Goal: Information Seeking & Learning: Learn about a topic

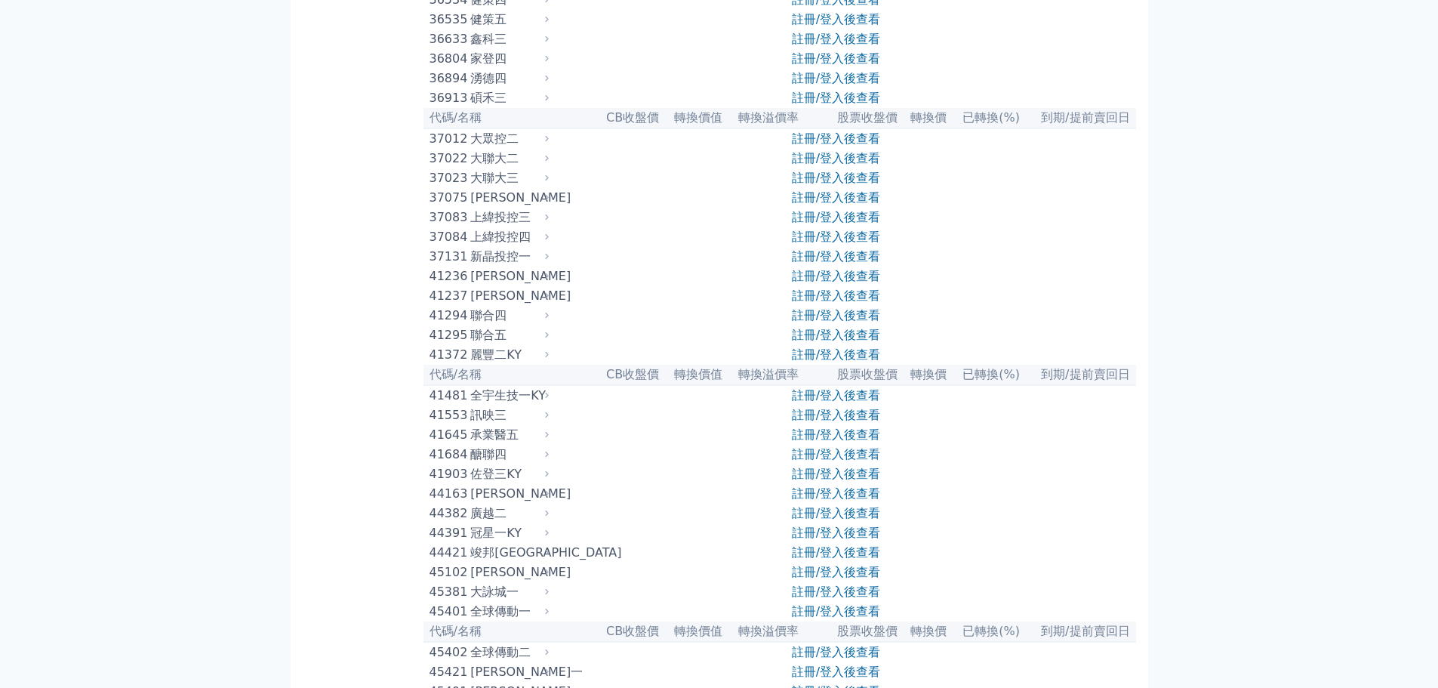
scroll to position [3774, 0]
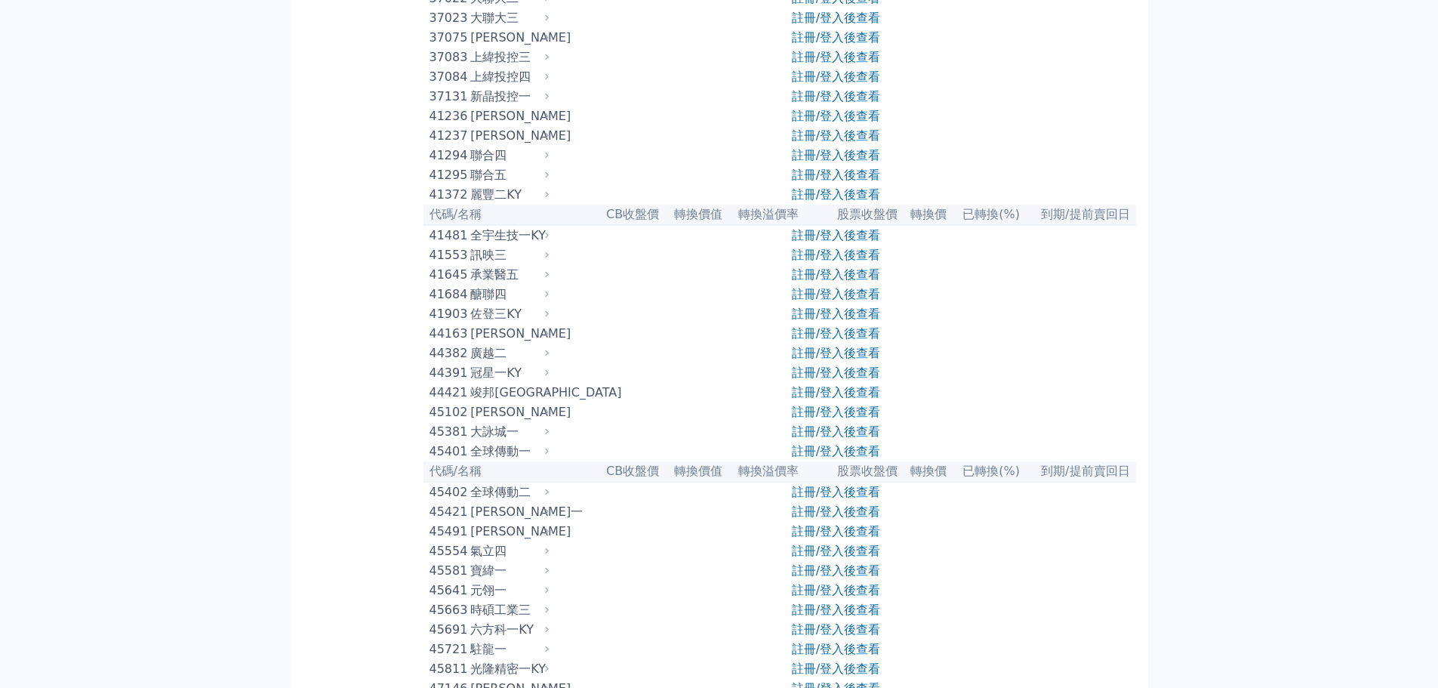
click at [1395, 75] on div "可轉債列表 財務數據 可轉債列表 財務數據 登入／註冊 登入／註冊 按代號排序 即將/近期發行 一年內到期 轉換比例 低收盤價 轉換價值接近百元" at bounding box center [719, 587] width 1438 height 8722
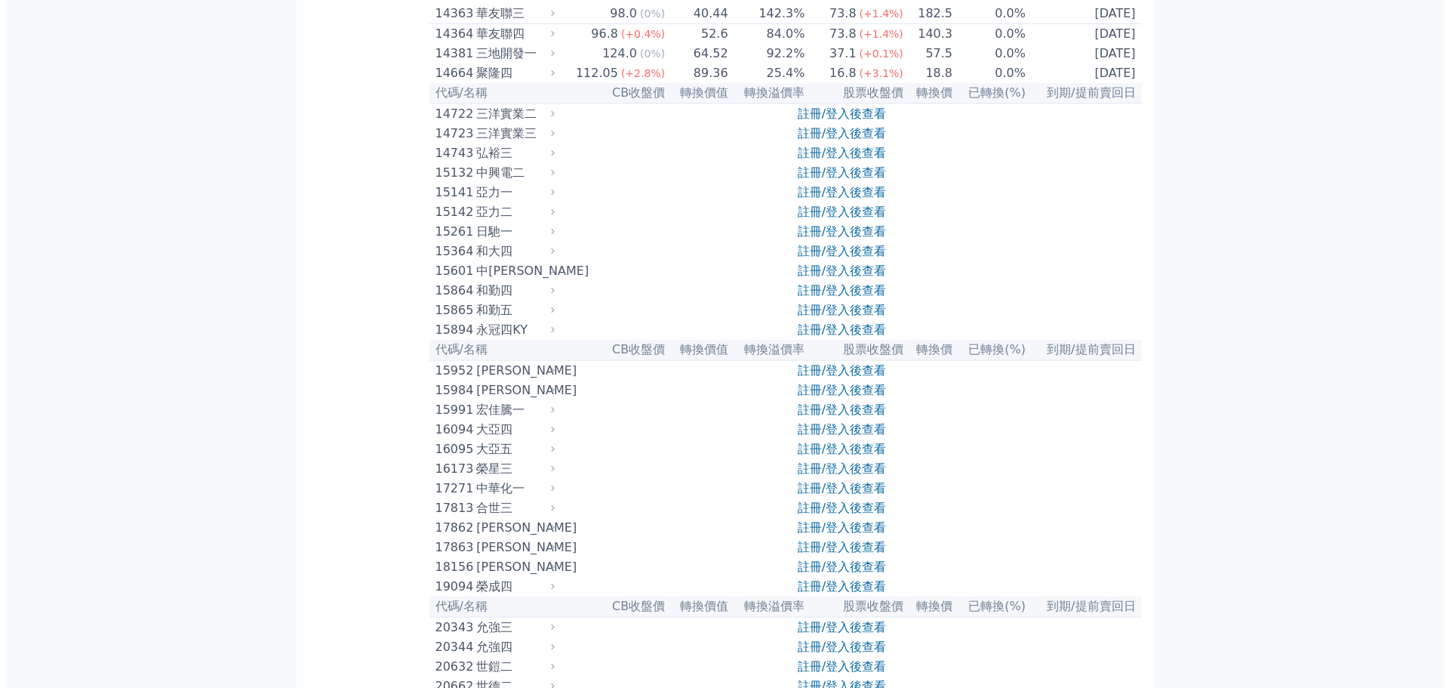
scroll to position [0, 0]
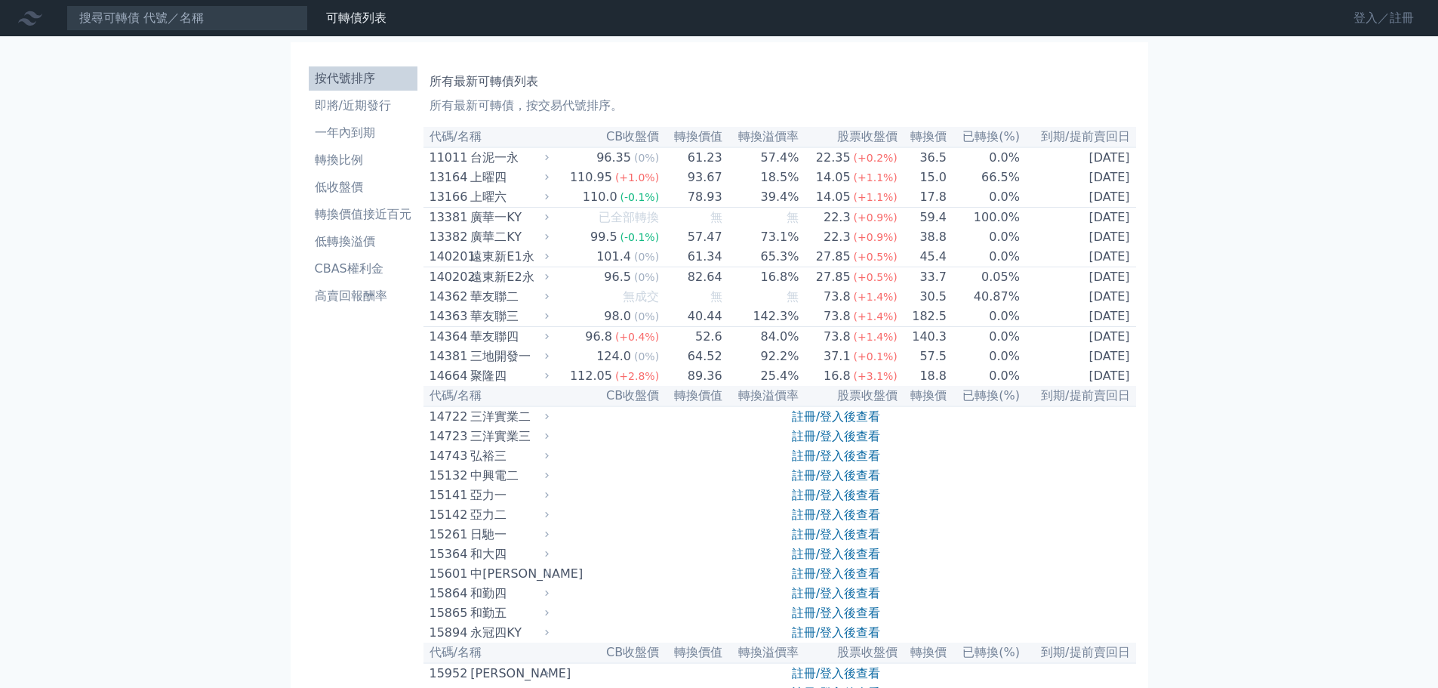
click at [1403, 14] on link "登入／註冊" at bounding box center [1383, 18] width 85 height 24
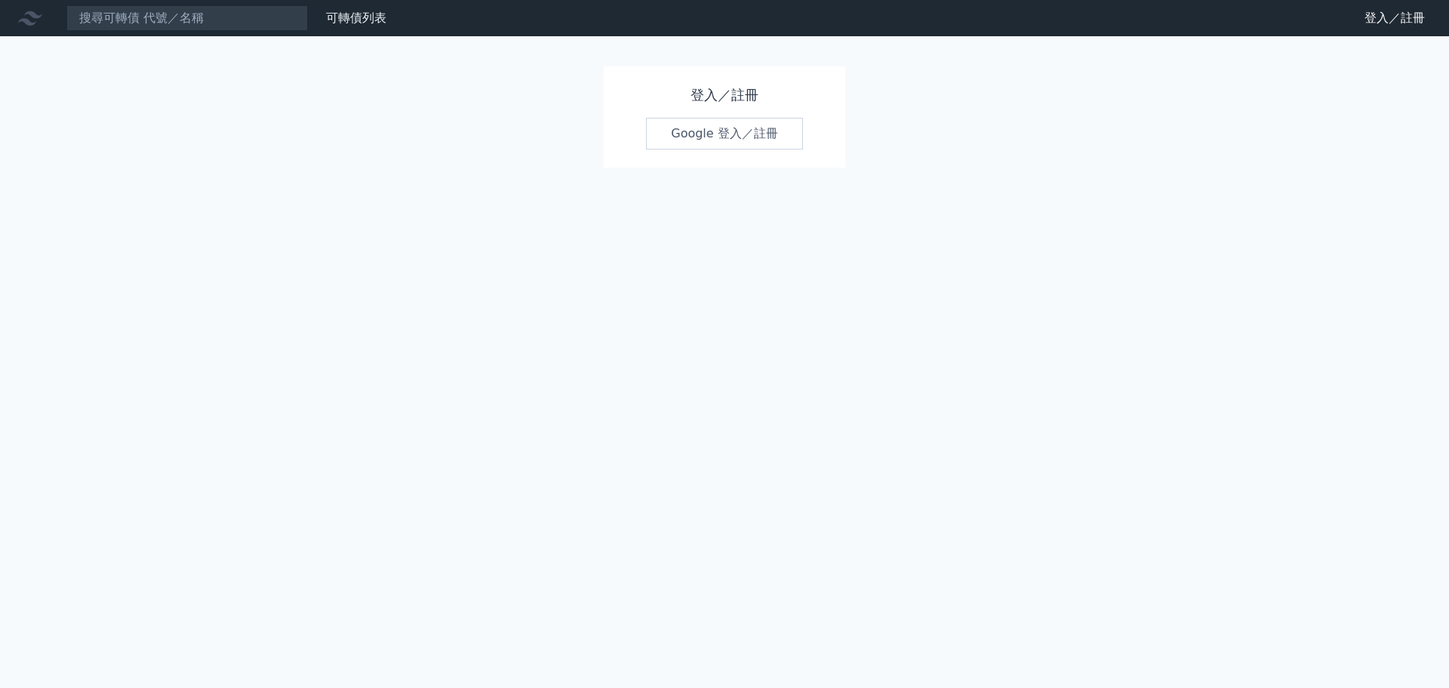
click at [734, 125] on link "Google 登入／註冊" at bounding box center [724, 134] width 157 height 32
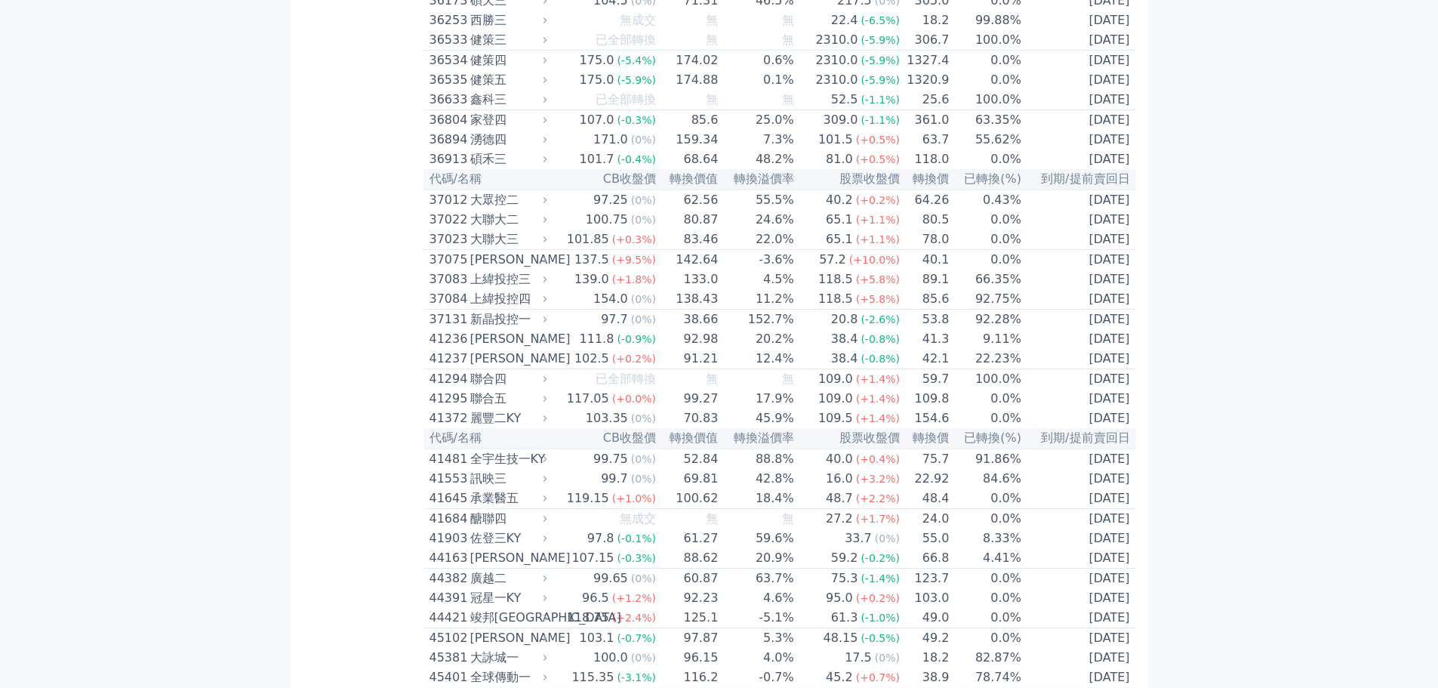
scroll to position [3623, 0]
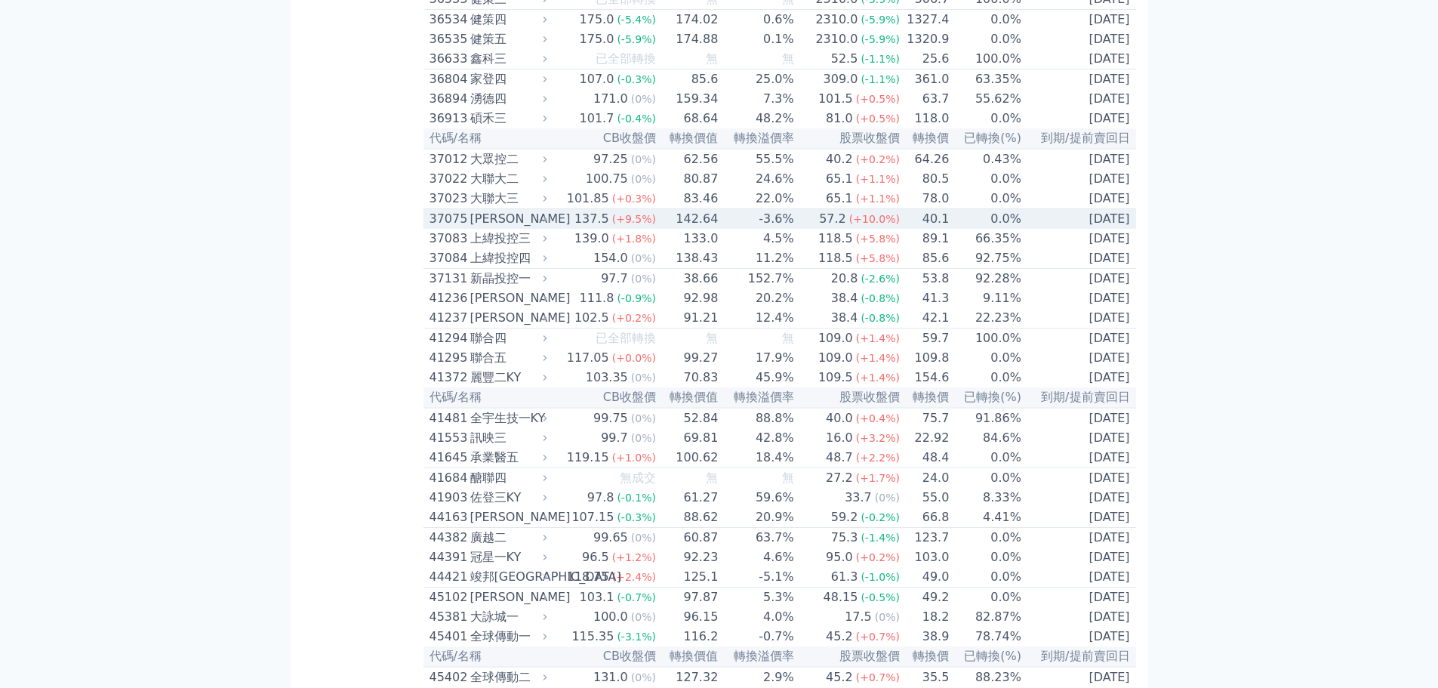
click at [469, 228] on div "37075 [PERSON_NAME]" at bounding box center [484, 219] width 111 height 18
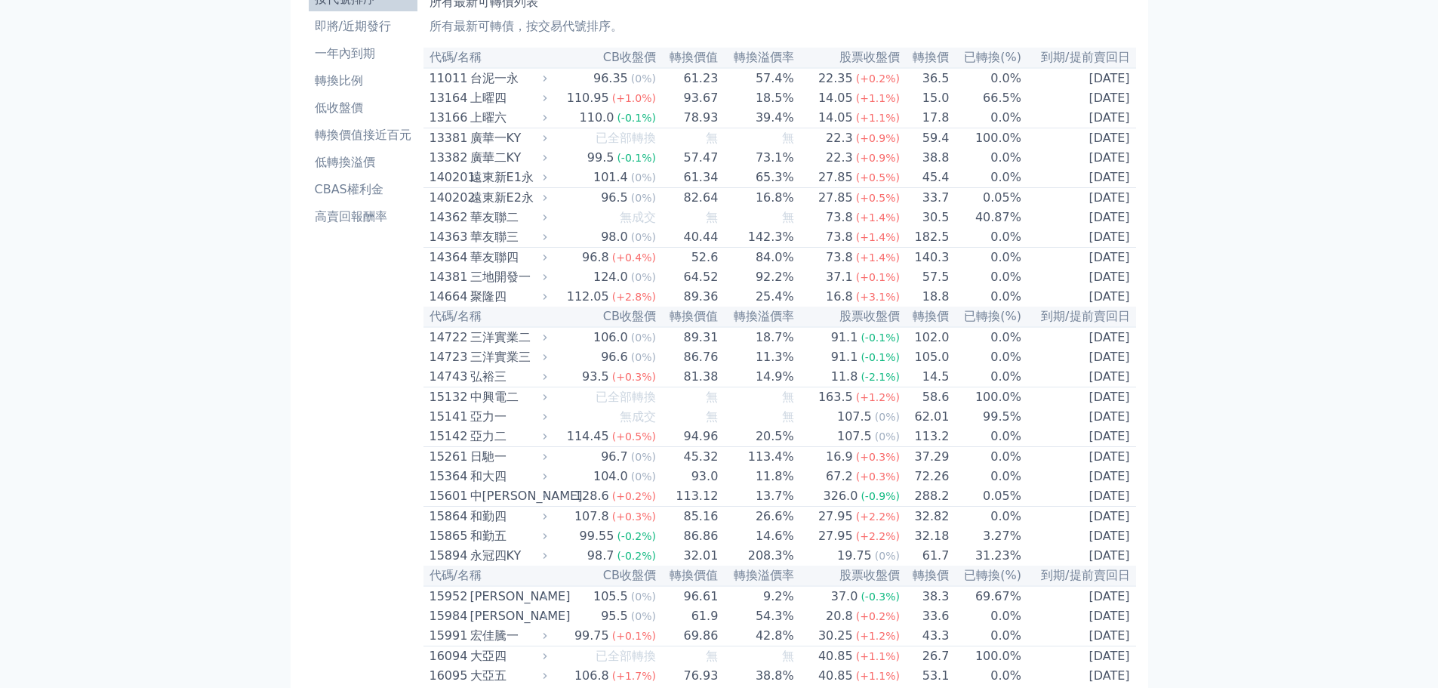
scroll to position [0, 0]
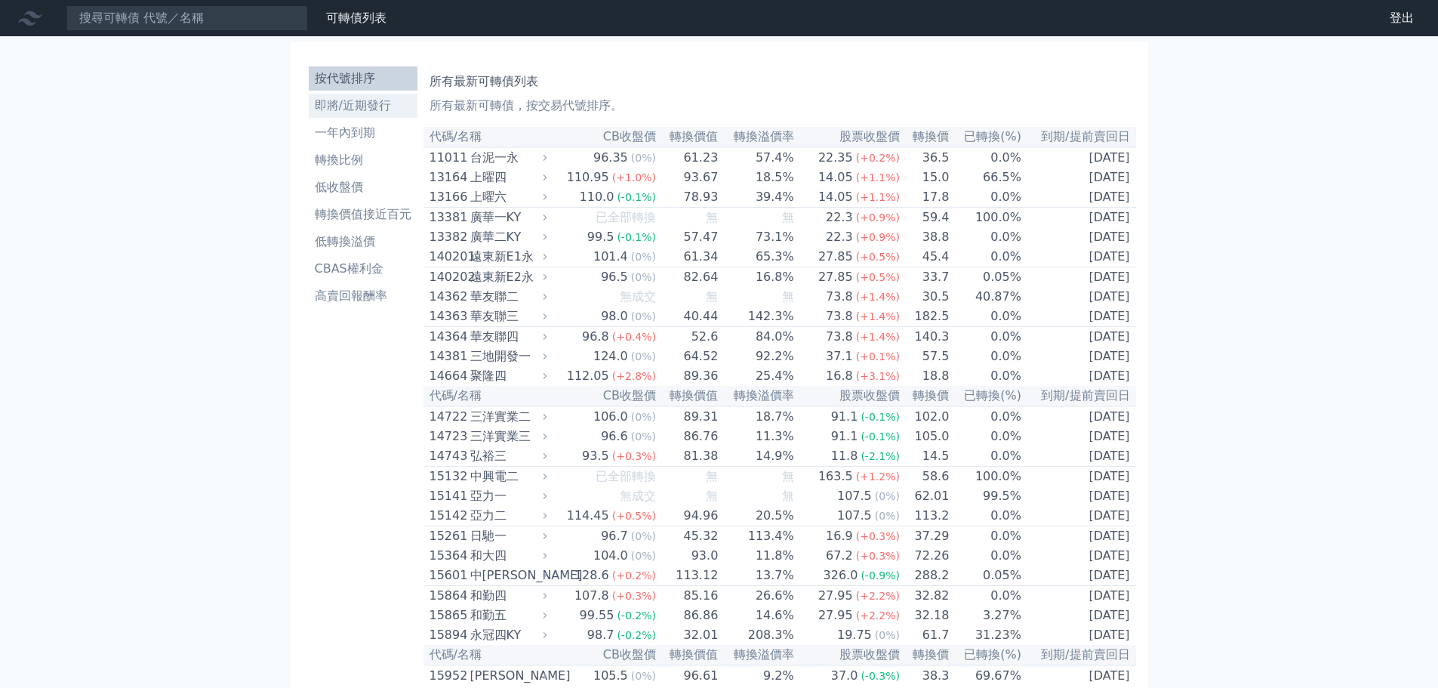
click at [383, 105] on li "即將/近期發行" at bounding box center [363, 106] width 109 height 18
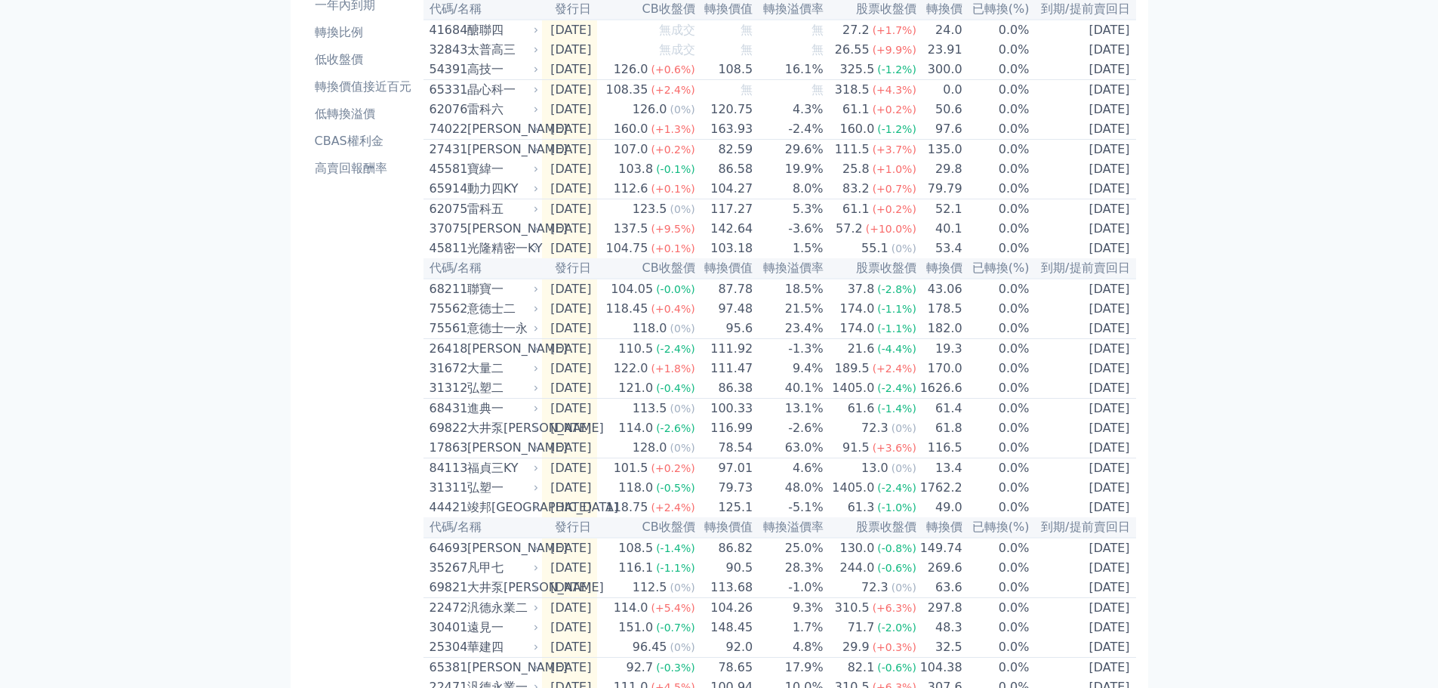
scroll to position [151, 0]
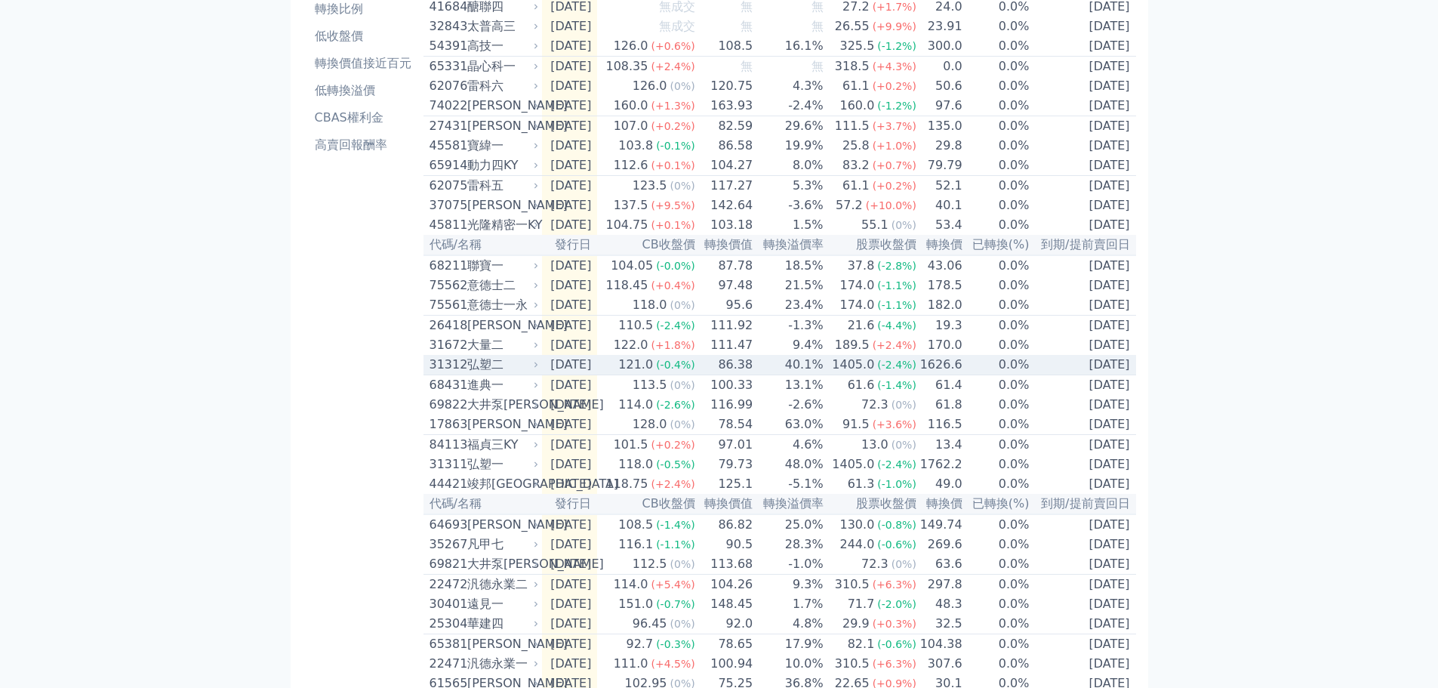
click at [462, 374] on div "31312" at bounding box center [446, 365] width 34 height 18
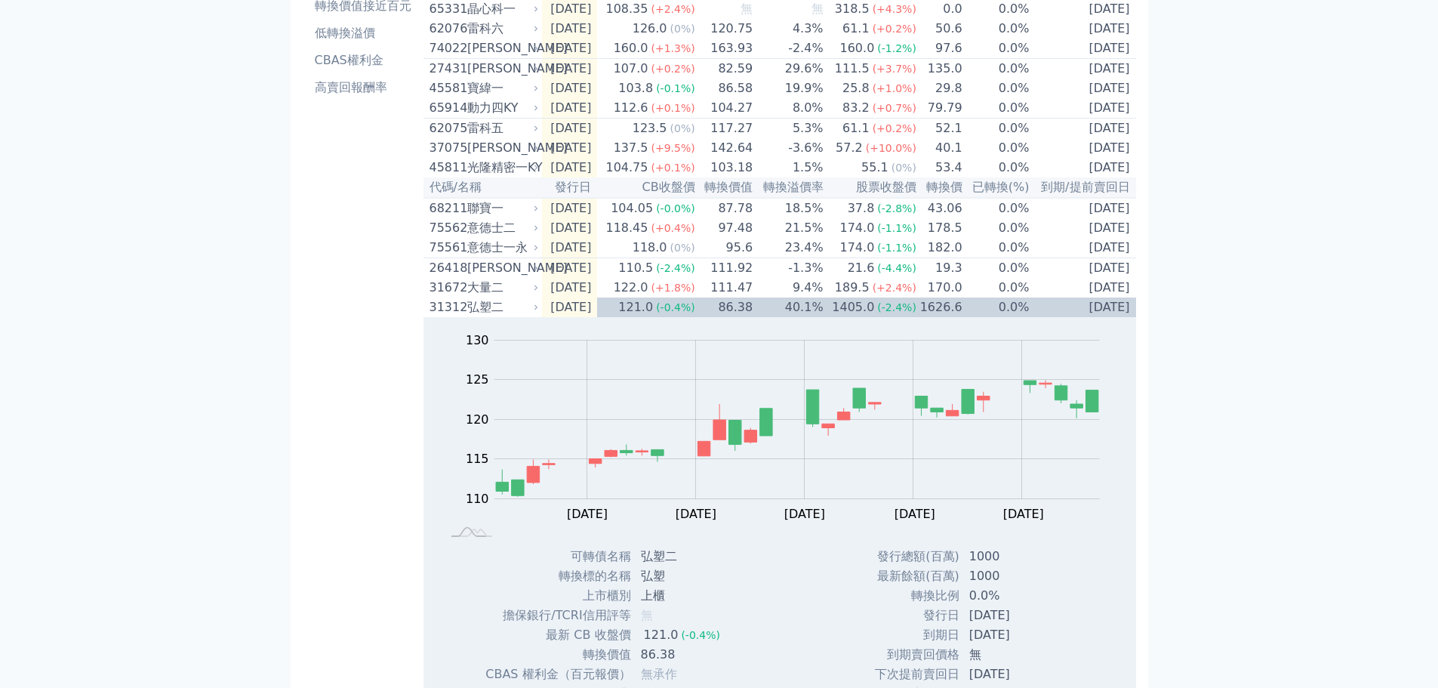
scroll to position [75, 0]
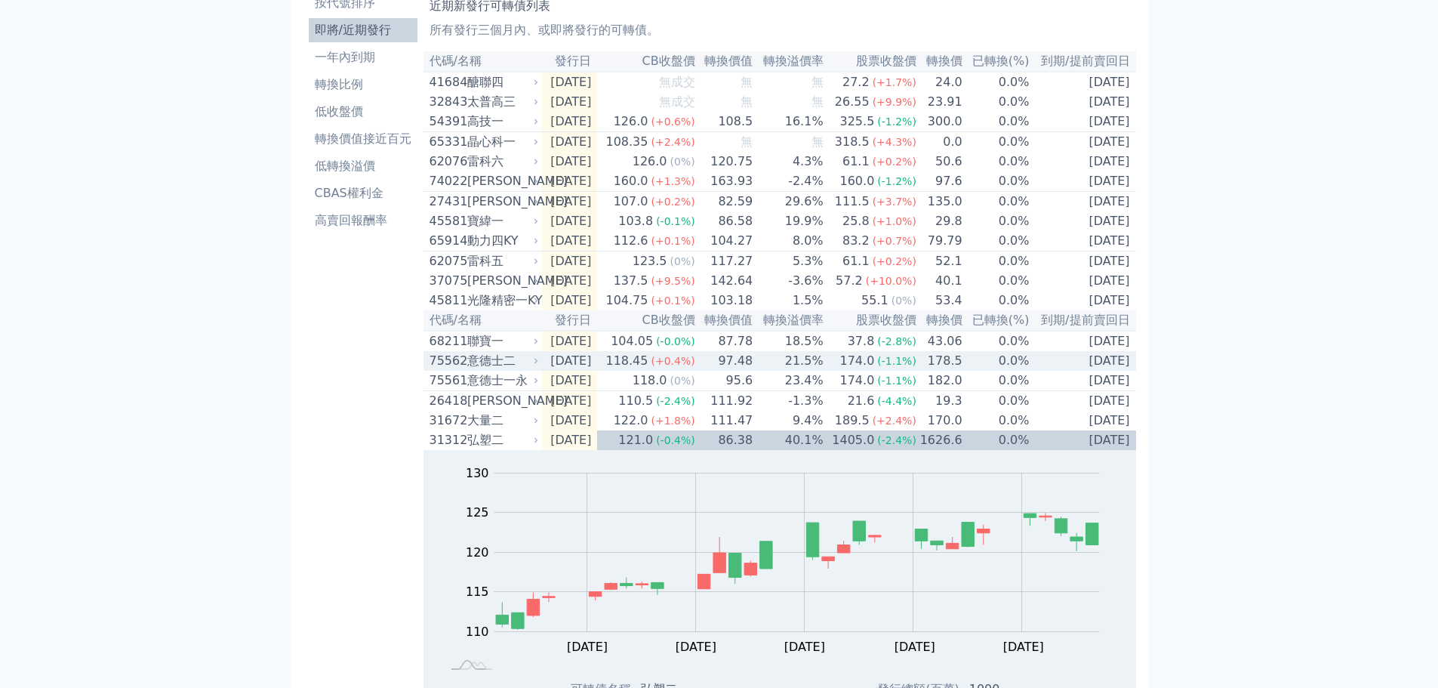
click at [477, 370] on div "意德士二" at bounding box center [501, 361] width 69 height 18
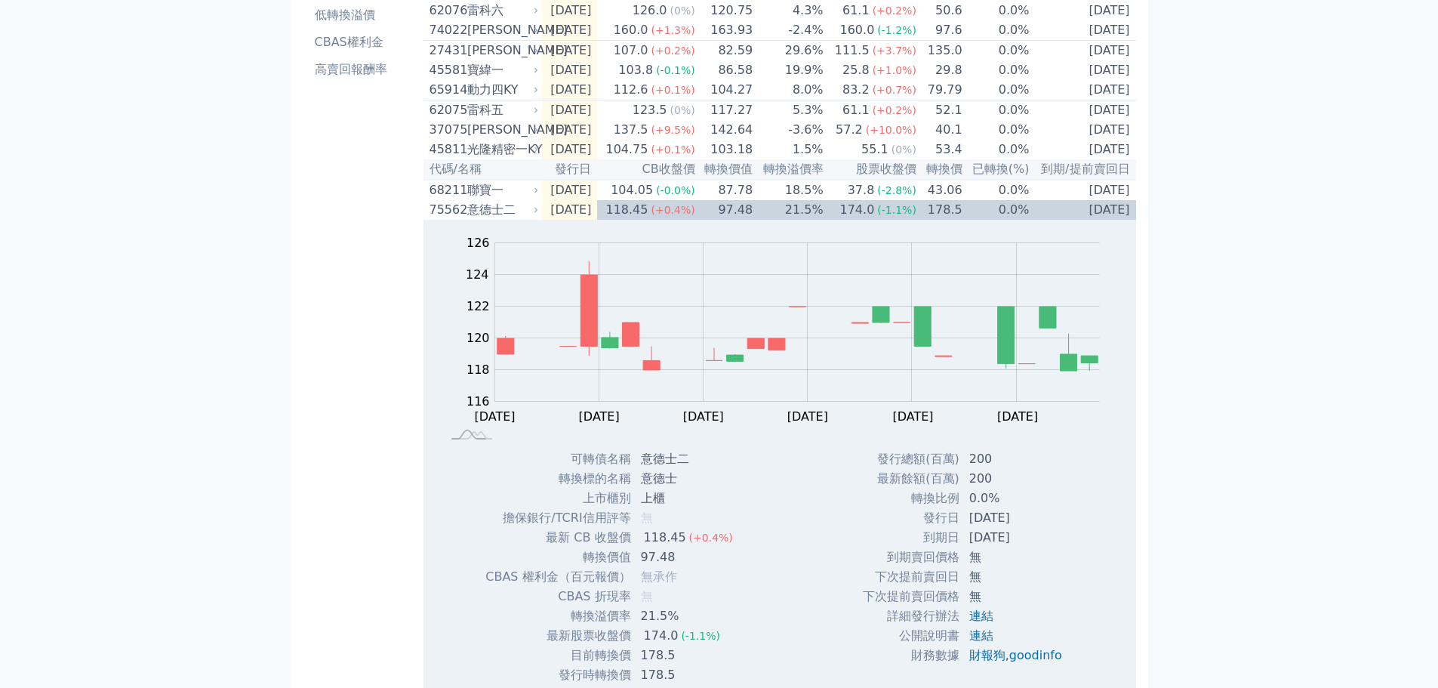
scroll to position [0, 0]
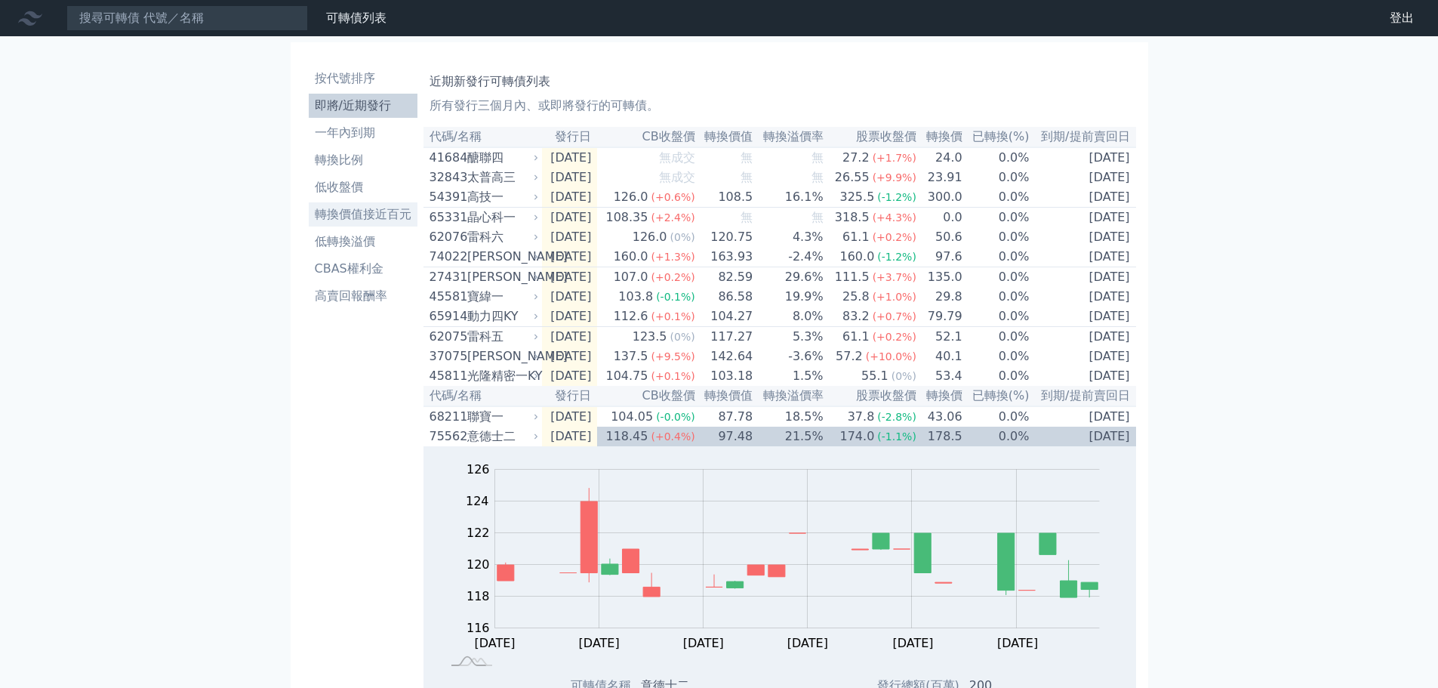
click at [377, 208] on li "轉換價值接近百元" at bounding box center [363, 214] width 109 height 18
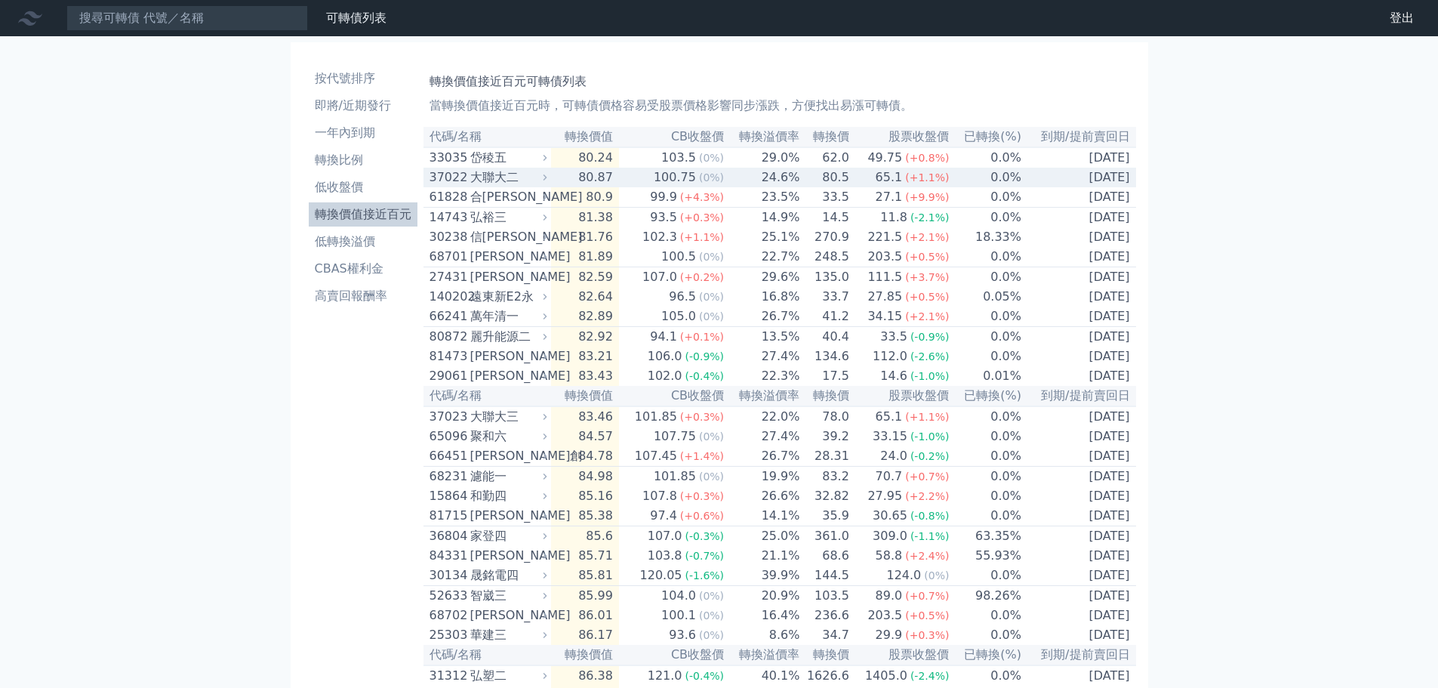
click at [457, 174] on div "37022" at bounding box center [447, 177] width 37 height 18
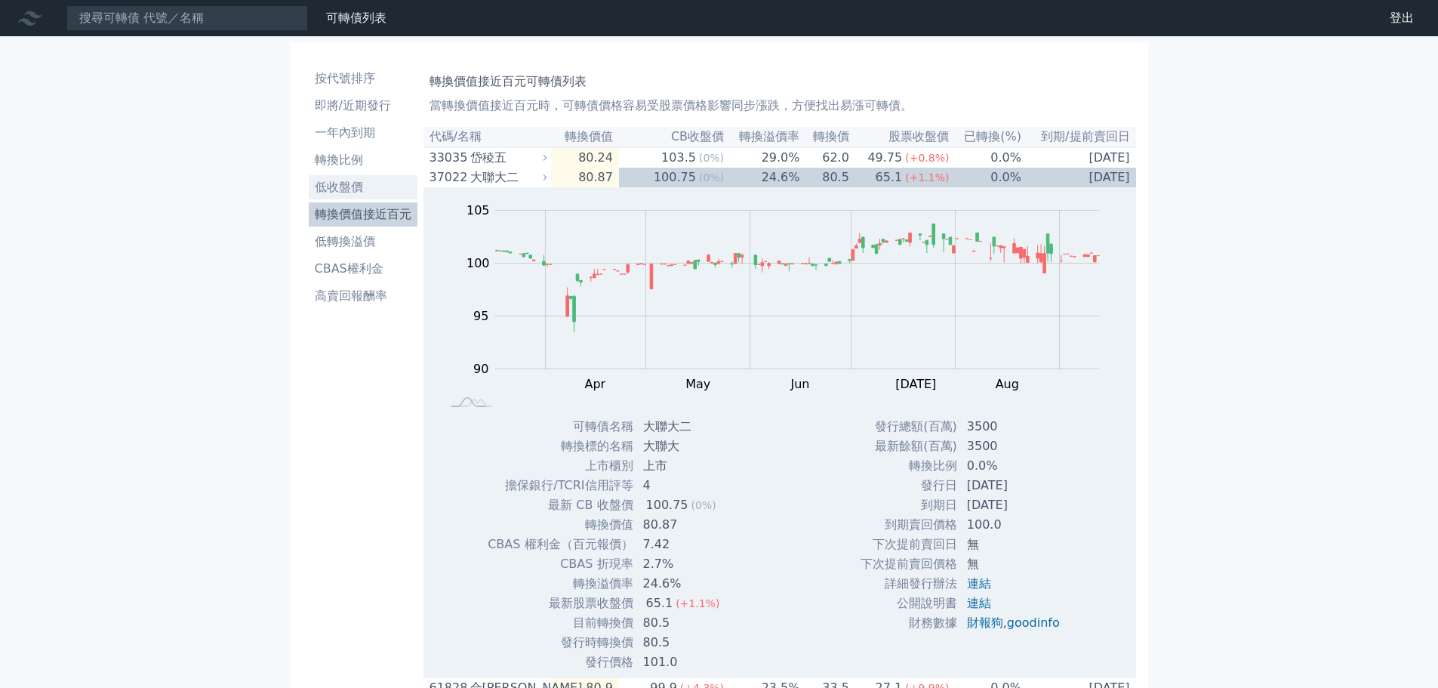
click at [339, 185] on li "低收盤價" at bounding box center [363, 187] width 109 height 18
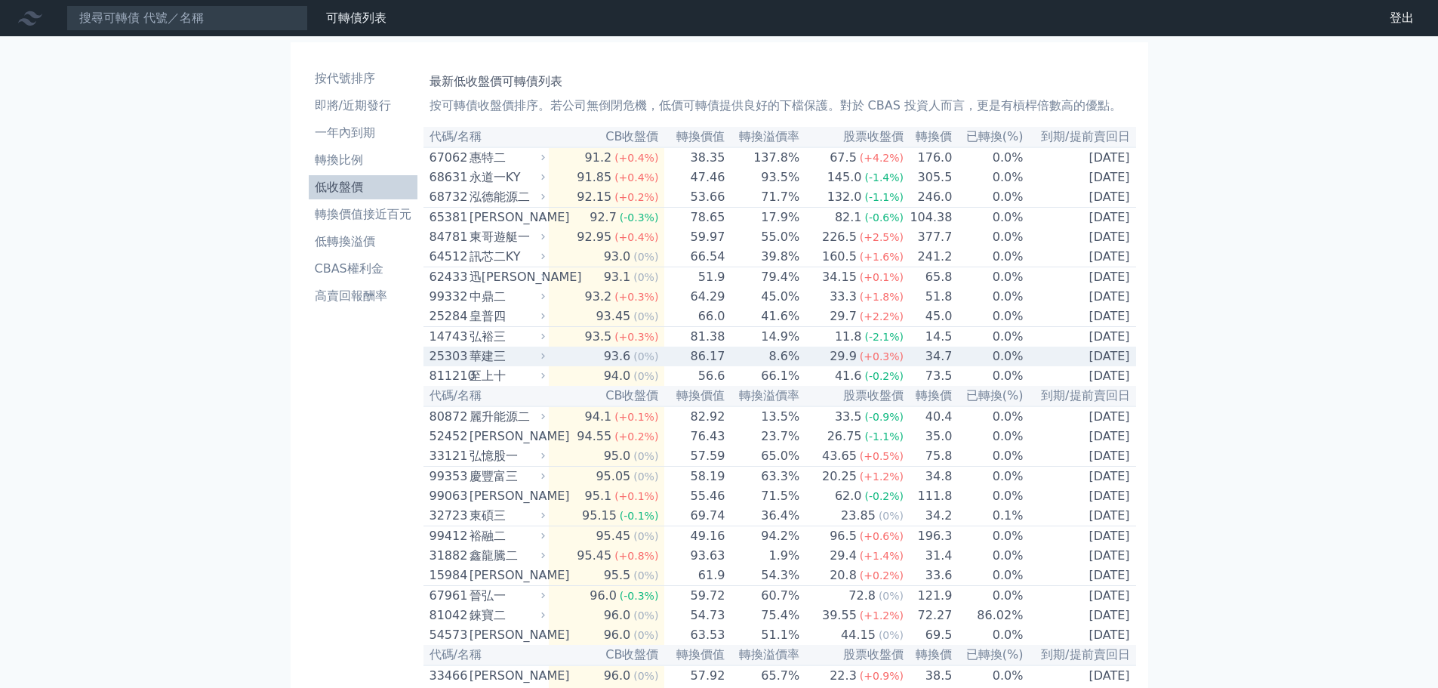
click at [490, 365] on div "華建三" at bounding box center [505, 356] width 72 height 18
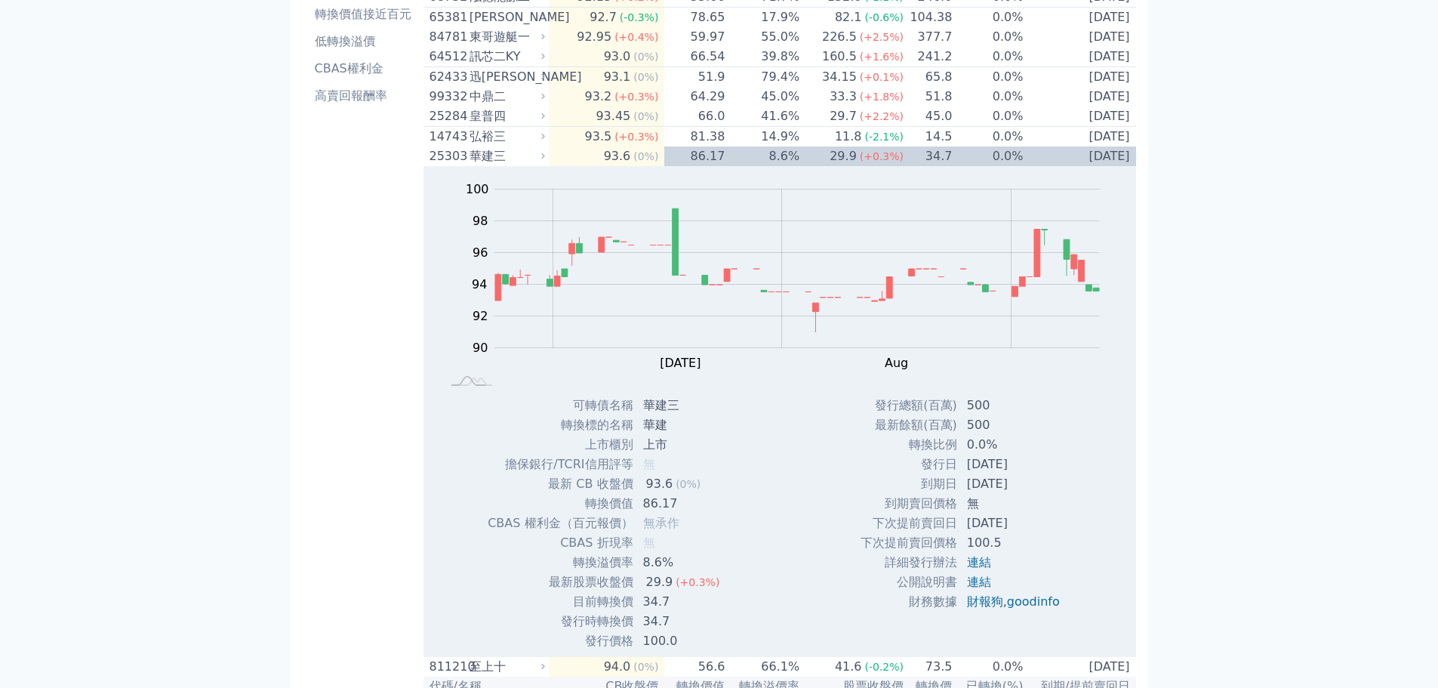
scroll to position [226, 0]
